Goal: Information Seeking & Learning: Learn about a topic

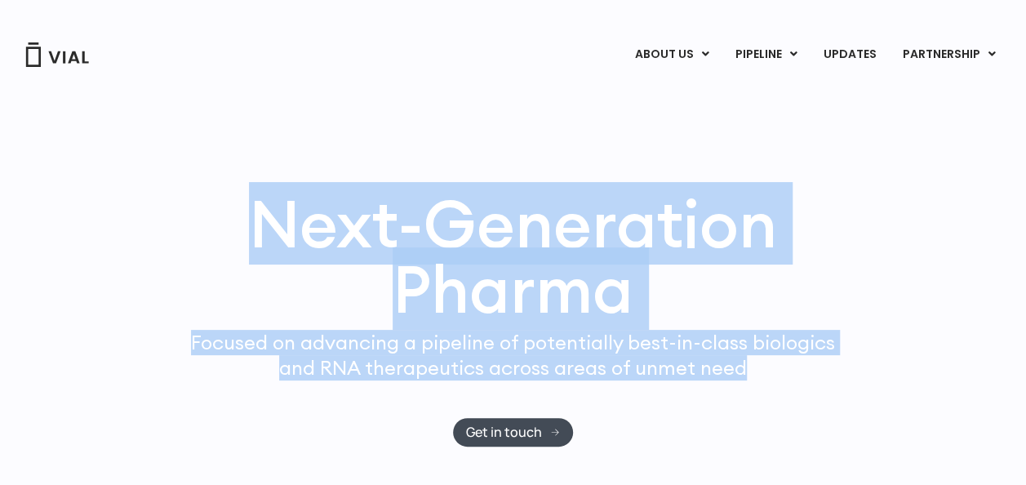
drag, startPoint x: 250, startPoint y: 203, endPoint x: 744, endPoint y: 397, distance: 531.2
click at [744, 400] on div "Next-Generation Pharma Focused on advancing a pipeline of potentially best-in-c…" at bounding box center [512, 318] width 977 height 255
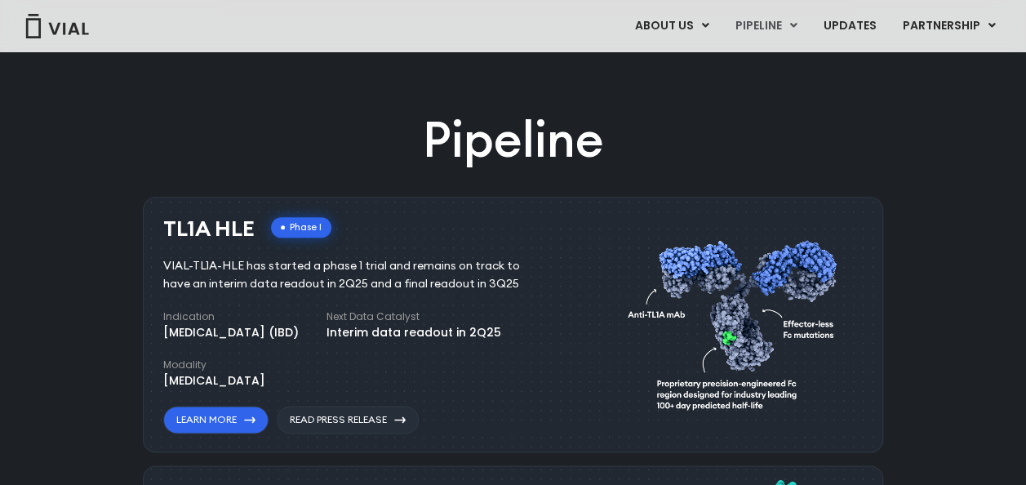
scroll to position [897, 0]
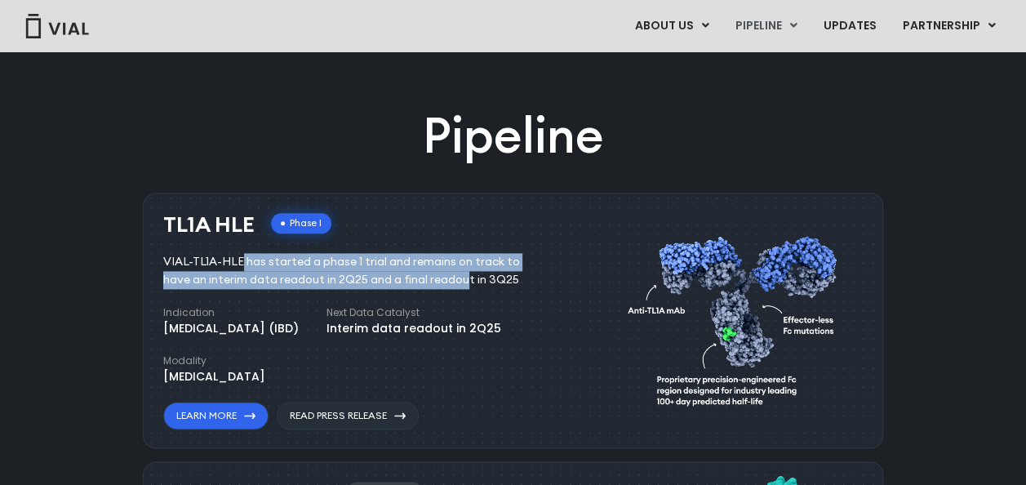
drag, startPoint x: 168, startPoint y: 263, endPoint x: 367, endPoint y: 289, distance: 200.8
click at [367, 288] on div "VIAL-TL1A-HLE has started a phase 1 trial and remains on track to have an inter…" at bounding box center [353, 271] width 381 height 36
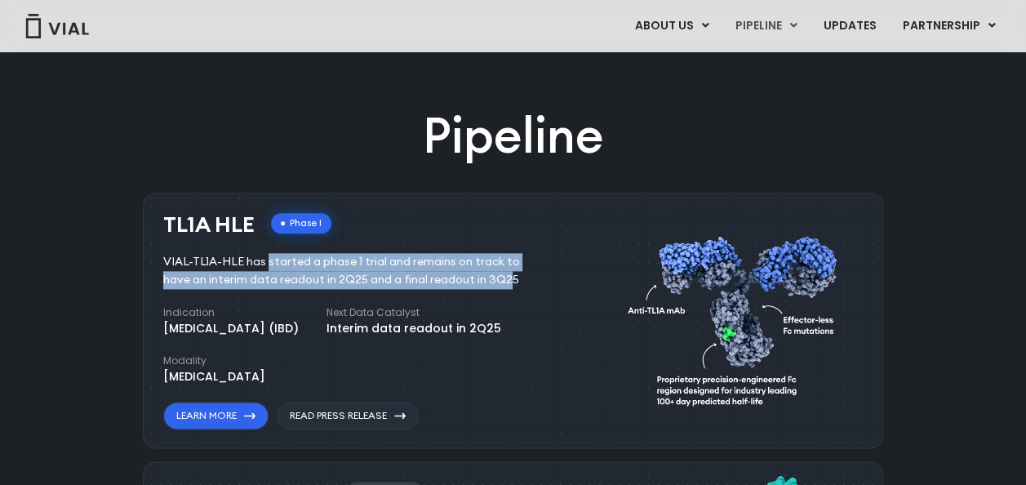
drag, startPoint x: 246, startPoint y: 260, endPoint x: 403, endPoint y: 286, distance: 158.7
click at [403, 286] on div "VIAL-TL1A-HLE has started a phase 1 trial and remains on track to have an inter…" at bounding box center [353, 271] width 381 height 36
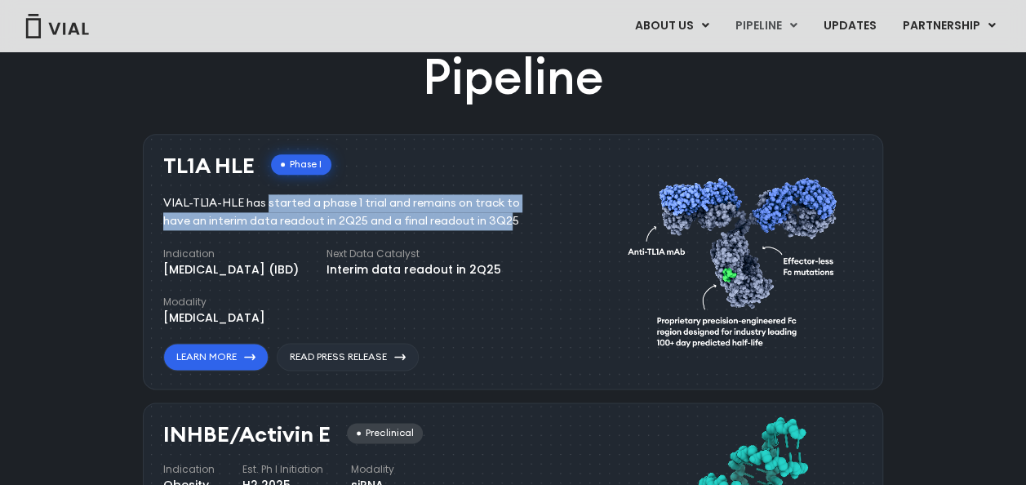
scroll to position [979, 0]
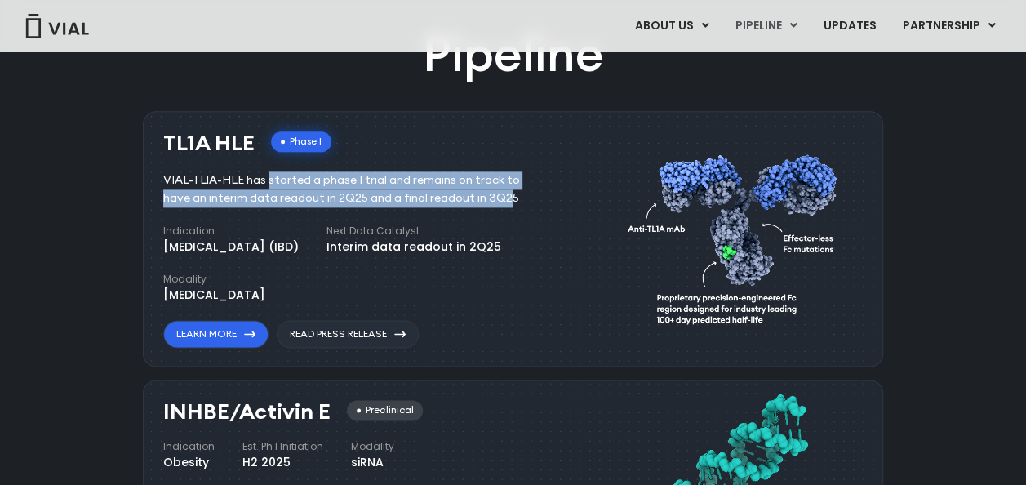
click at [336, 196] on div "VIAL-TL1A-HLE has started a phase 1 trial and remains on track to have an inter…" at bounding box center [353, 189] width 381 height 36
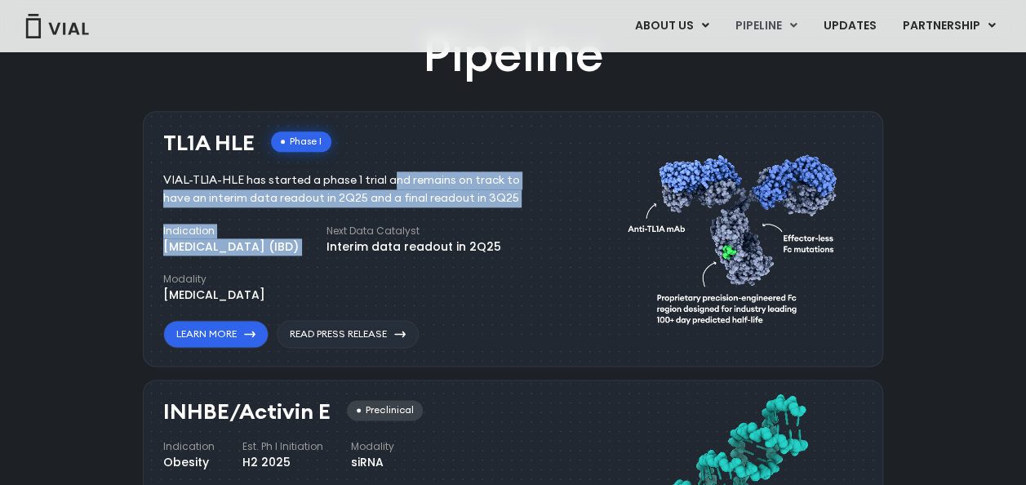
drag, startPoint x: 328, startPoint y: 175, endPoint x: 379, endPoint y: 230, distance: 75.0
click at [379, 230] on div "TL1A HLE Phase I VIAL-TL1A-HLE has started a phase 1 trial and remains on track…" at bounding box center [360, 239] width 395 height 216
drag, startPoint x: 160, startPoint y: 144, endPoint x: 252, endPoint y: 138, distance: 92.4
click at [252, 138] on div "TL1A HLE Phase I VIAL-TL1A-HLE has started a phase 1 trial and remains on track…" at bounding box center [513, 238] width 740 height 255
copy h3 "TL1A HLE"
